Goal: Task Accomplishment & Management: Use online tool/utility

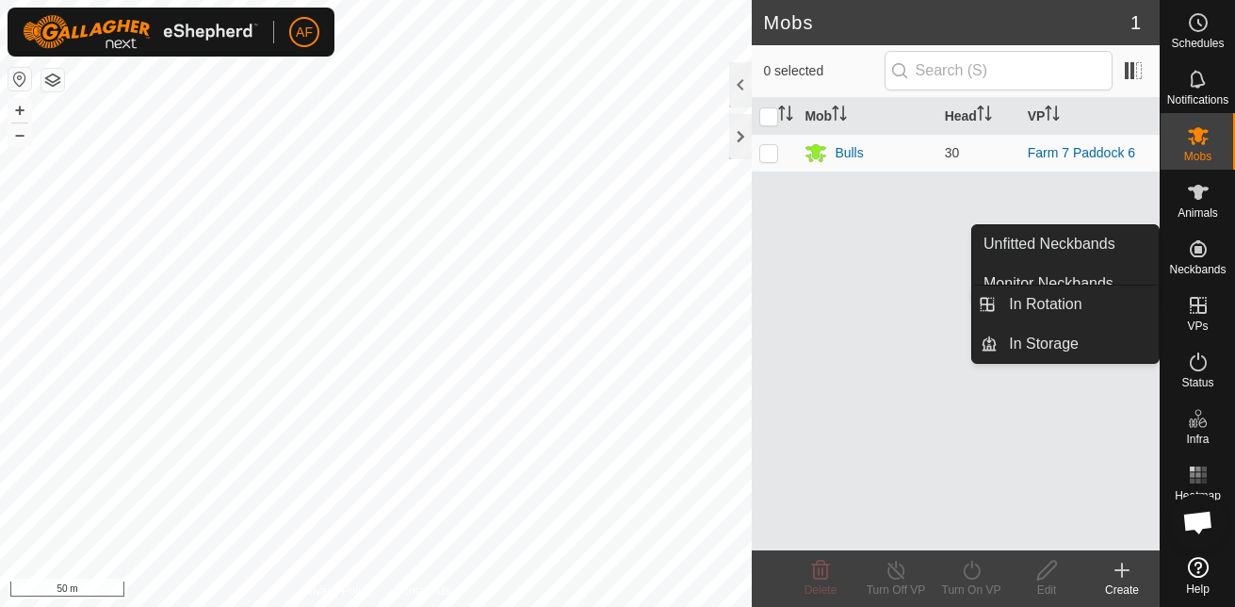
click at [1202, 298] on icon at bounding box center [1198, 305] width 17 height 17
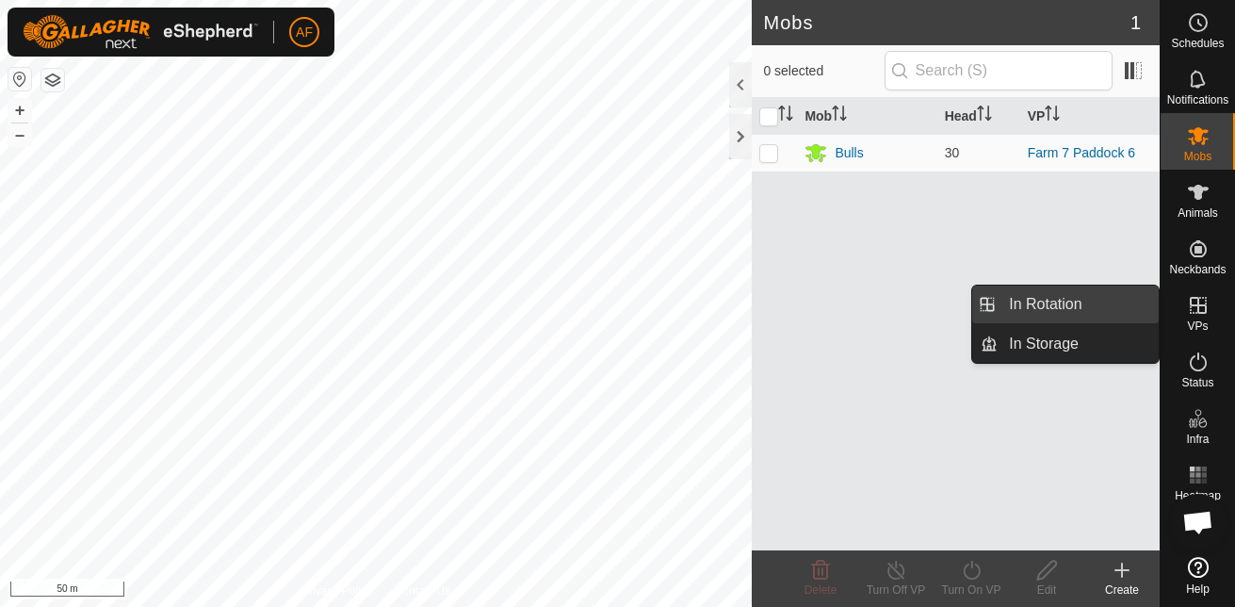
click at [1067, 303] on link "In Rotation" at bounding box center [1078, 304] width 161 height 38
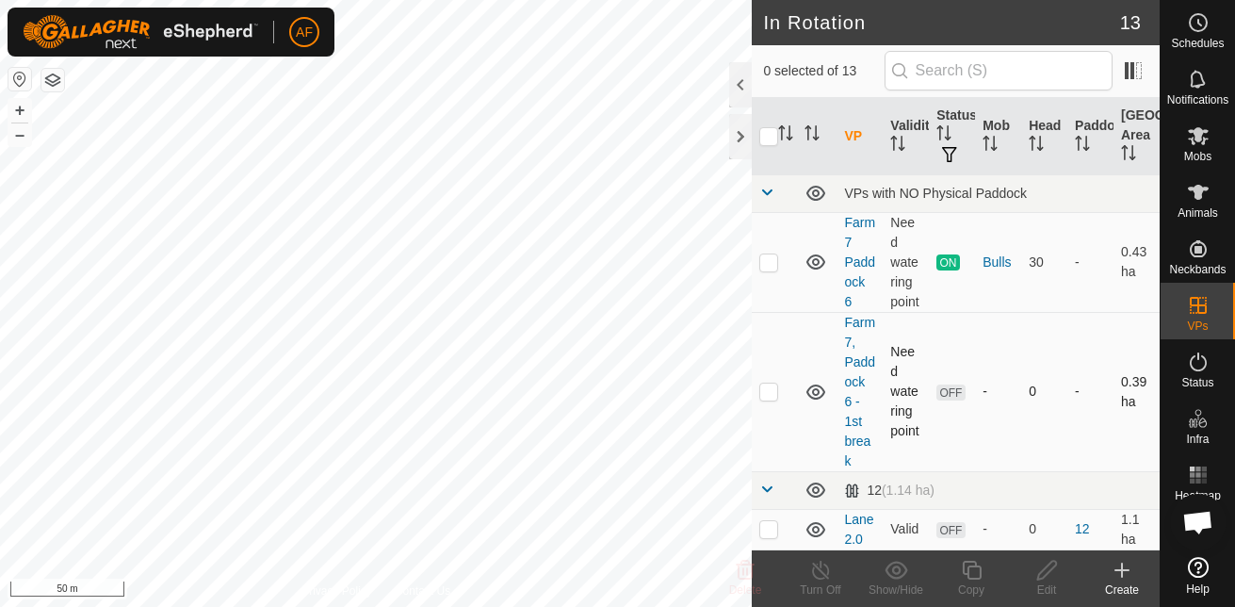
click at [770, 398] on p-checkbox at bounding box center [768, 390] width 19 height 15
checkbox input "true"
click at [1037, 575] on icon at bounding box center [1047, 570] width 24 height 23
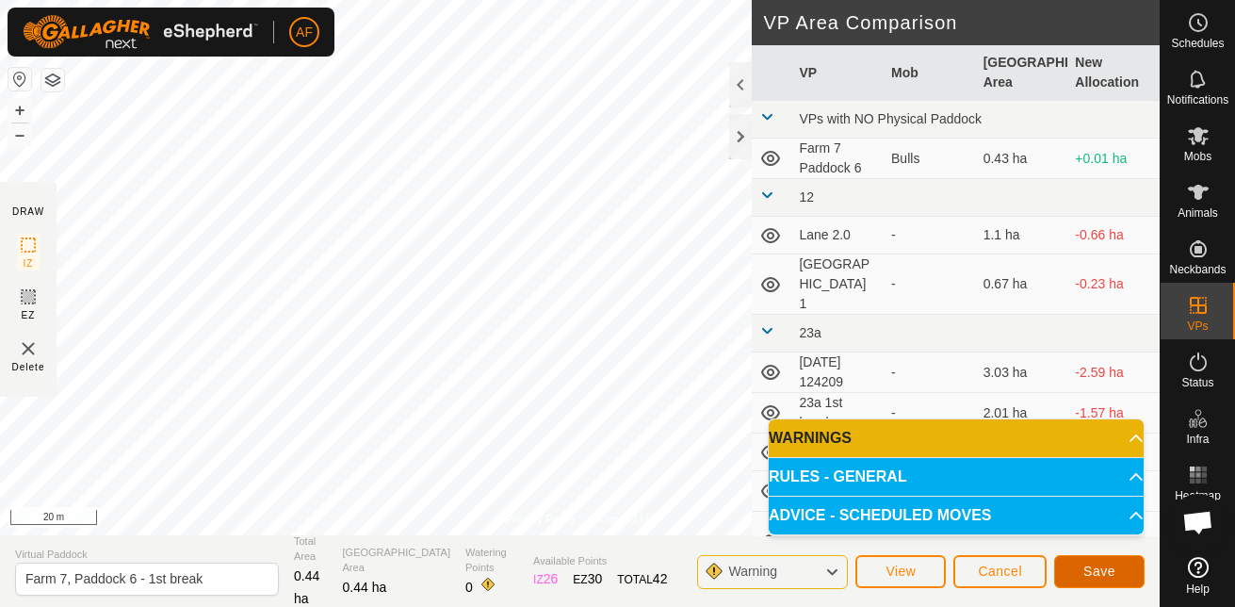
click at [1091, 578] on span "Save" at bounding box center [1099, 570] width 32 height 15
